Goal: Find specific page/section: Find specific page/section

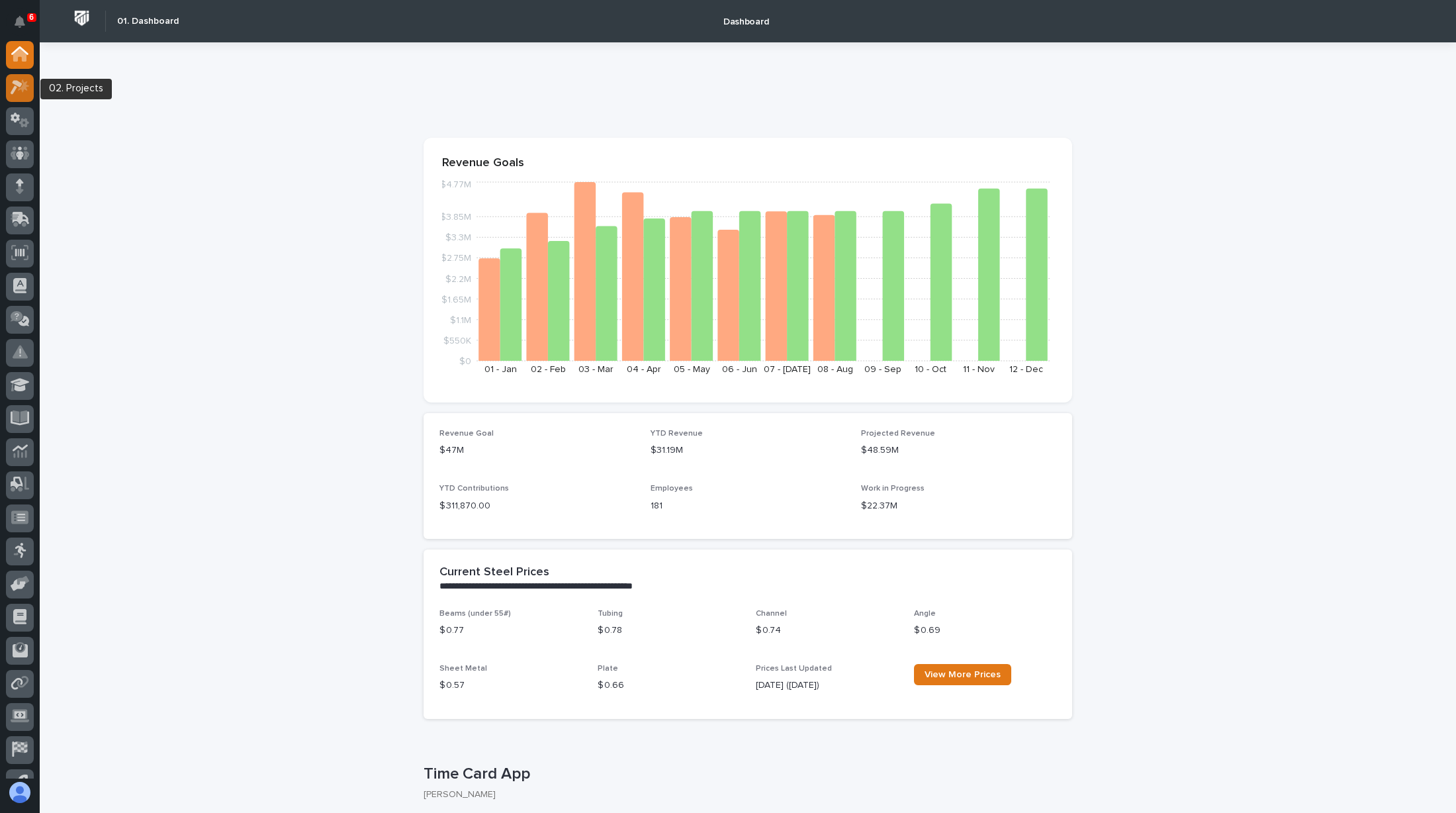
click at [23, 87] on icon at bounding box center [23, 86] width 11 height 14
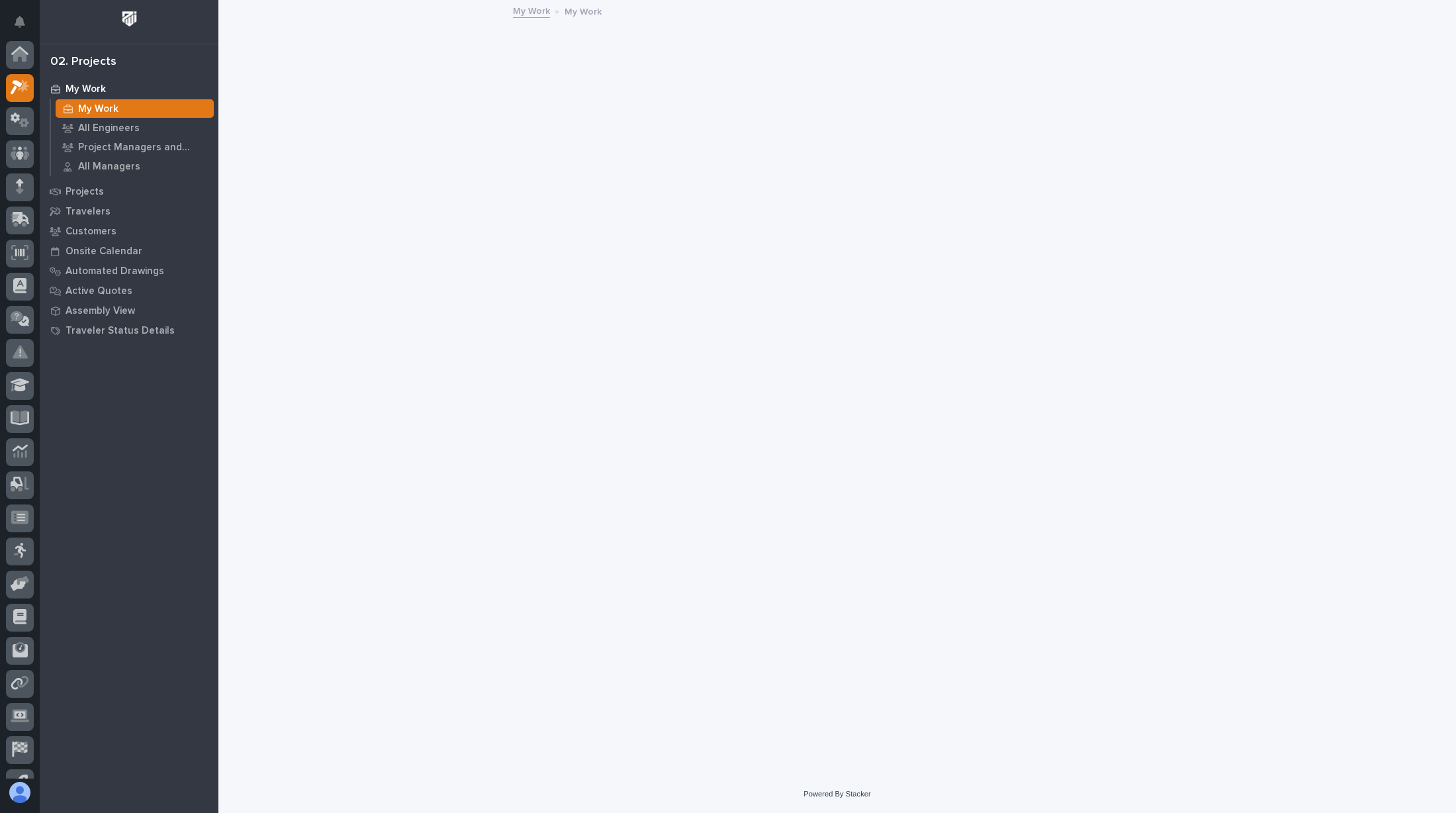
scroll to position [33, 0]
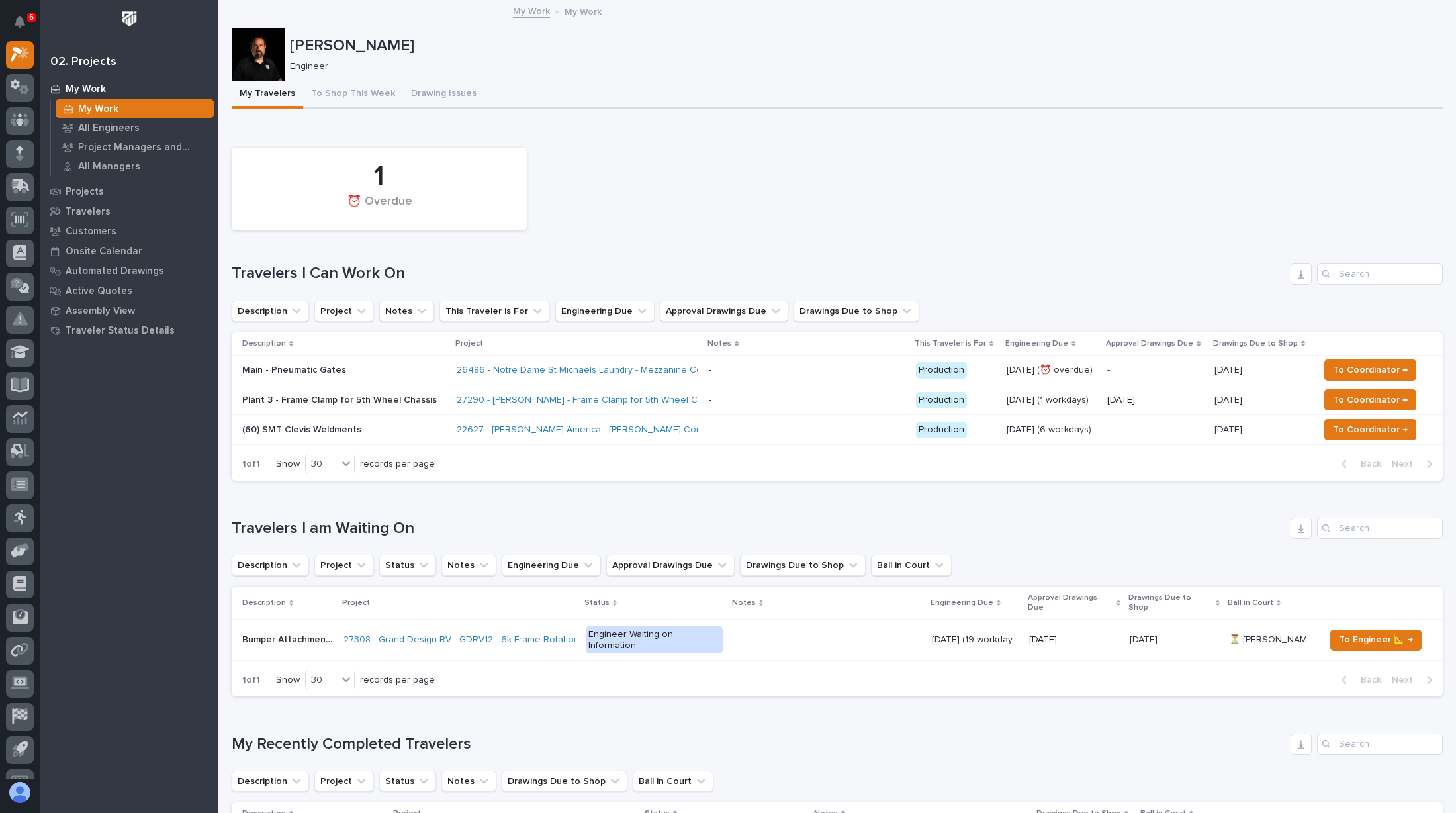
click at [806, 417] on td "- -" at bounding box center [807, 430] width 207 height 29
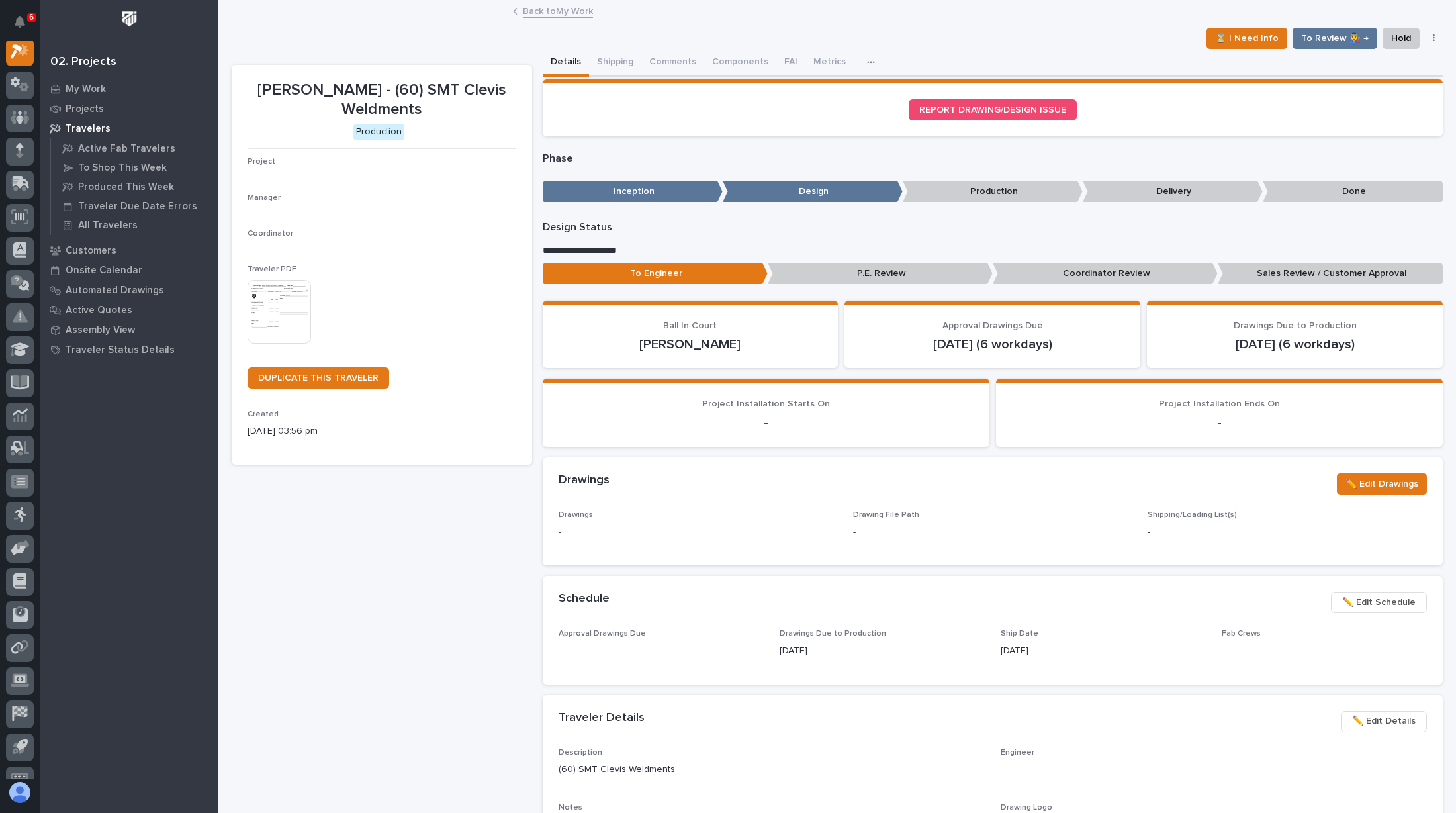
scroll to position [33, 0]
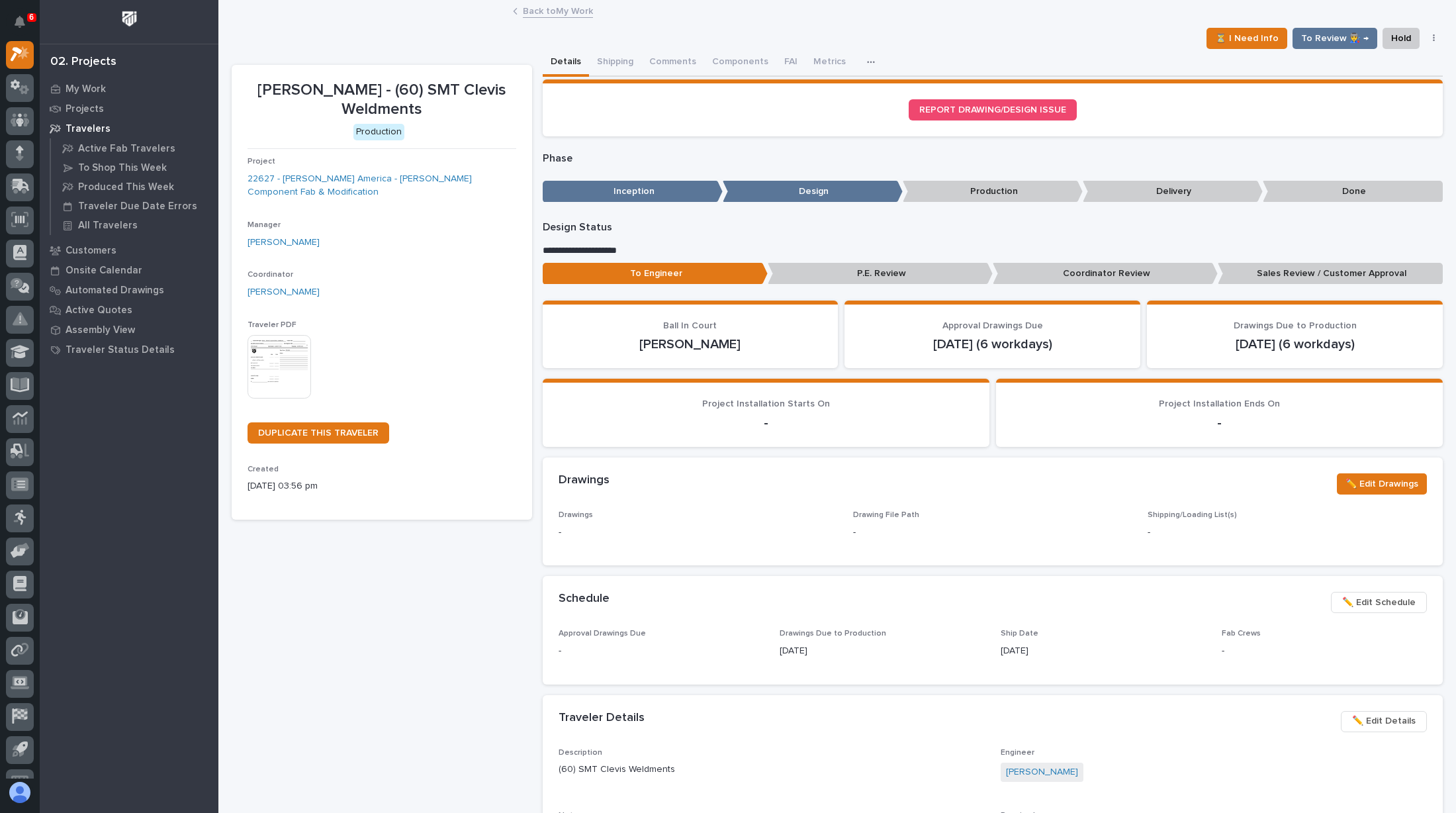
click at [275, 348] on img at bounding box center [279, 367] width 64 height 64
